Goal: Transaction & Acquisition: Book appointment/travel/reservation

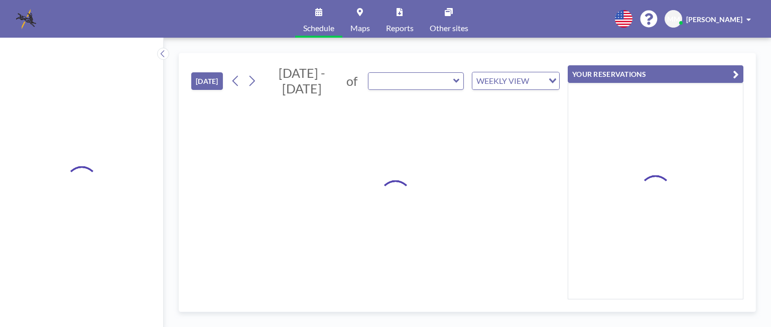
type input "[GEOGRAPHIC_DATA]"
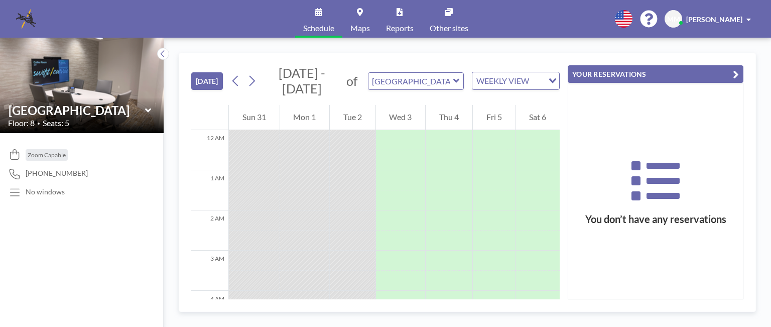
scroll to position [622, 0]
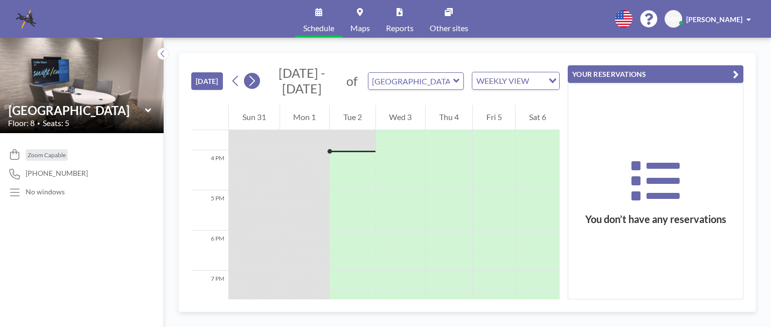
click at [256, 81] on icon at bounding box center [252, 80] width 10 height 15
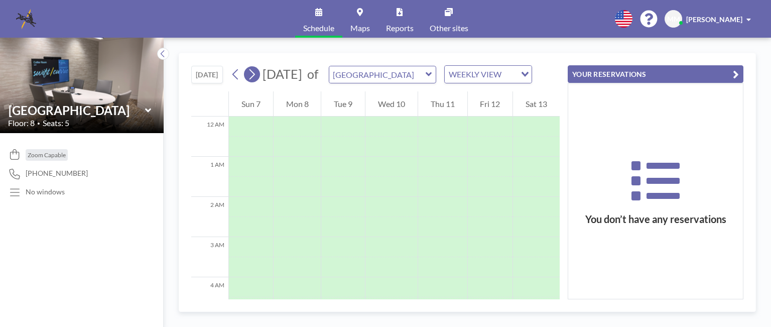
scroll to position [301, 0]
click at [432, 76] on icon at bounding box center [429, 74] width 6 height 4
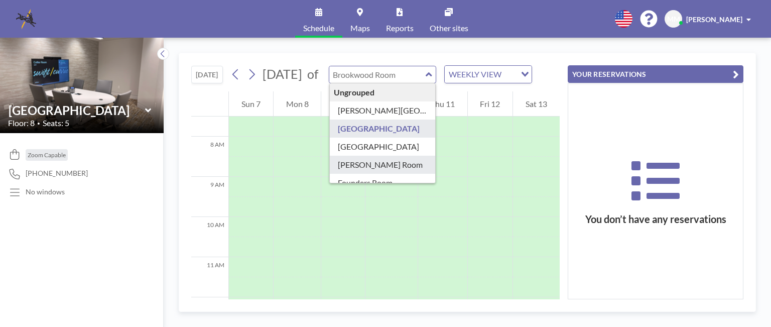
type input "[PERSON_NAME] Room"
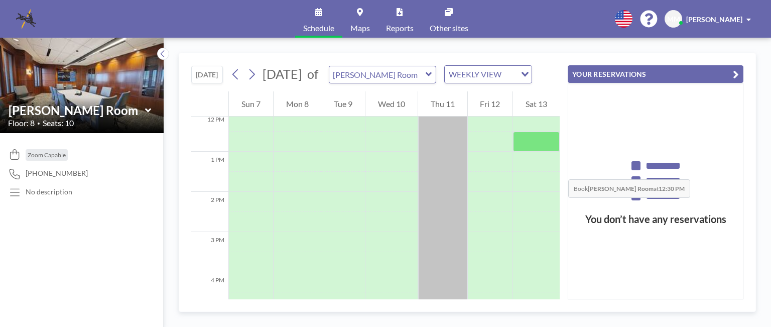
scroll to position [469, 0]
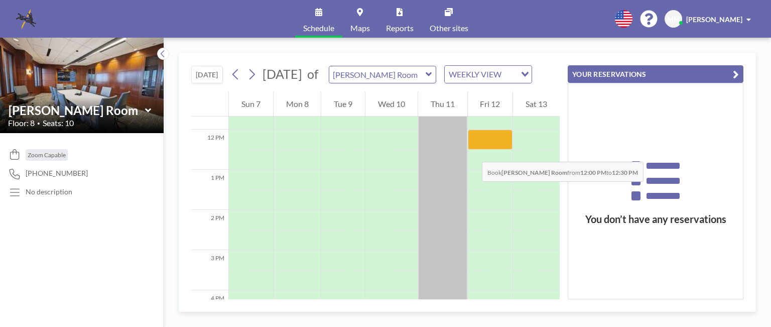
click at [472, 150] on div at bounding box center [490, 139] width 45 height 20
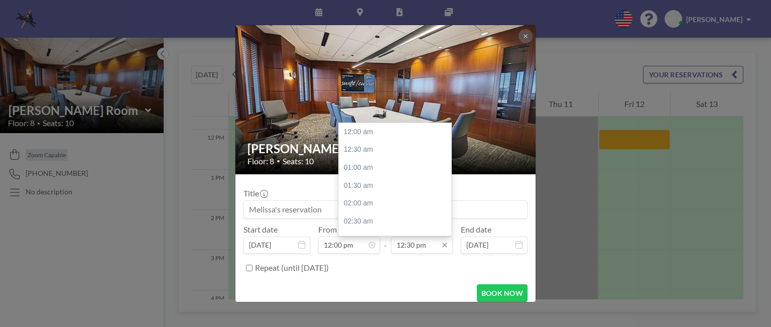
scroll to position [447, 0]
click at [367, 222] on div "03:00 pm" at bounding box center [397, 221] width 117 height 18
type input "03:00 pm"
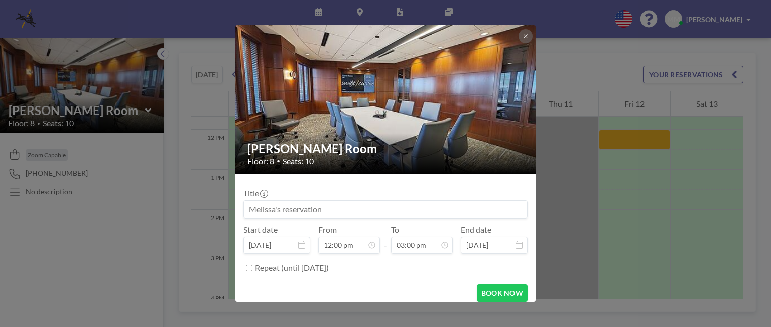
click at [251, 208] on input at bounding box center [385, 209] width 283 height 17
type input "ASR's Reservation (DOL Phone Hearing)"
click at [489, 293] on button "BOOK NOW" at bounding box center [502, 293] width 51 height 18
